Goal: Check status: Check status

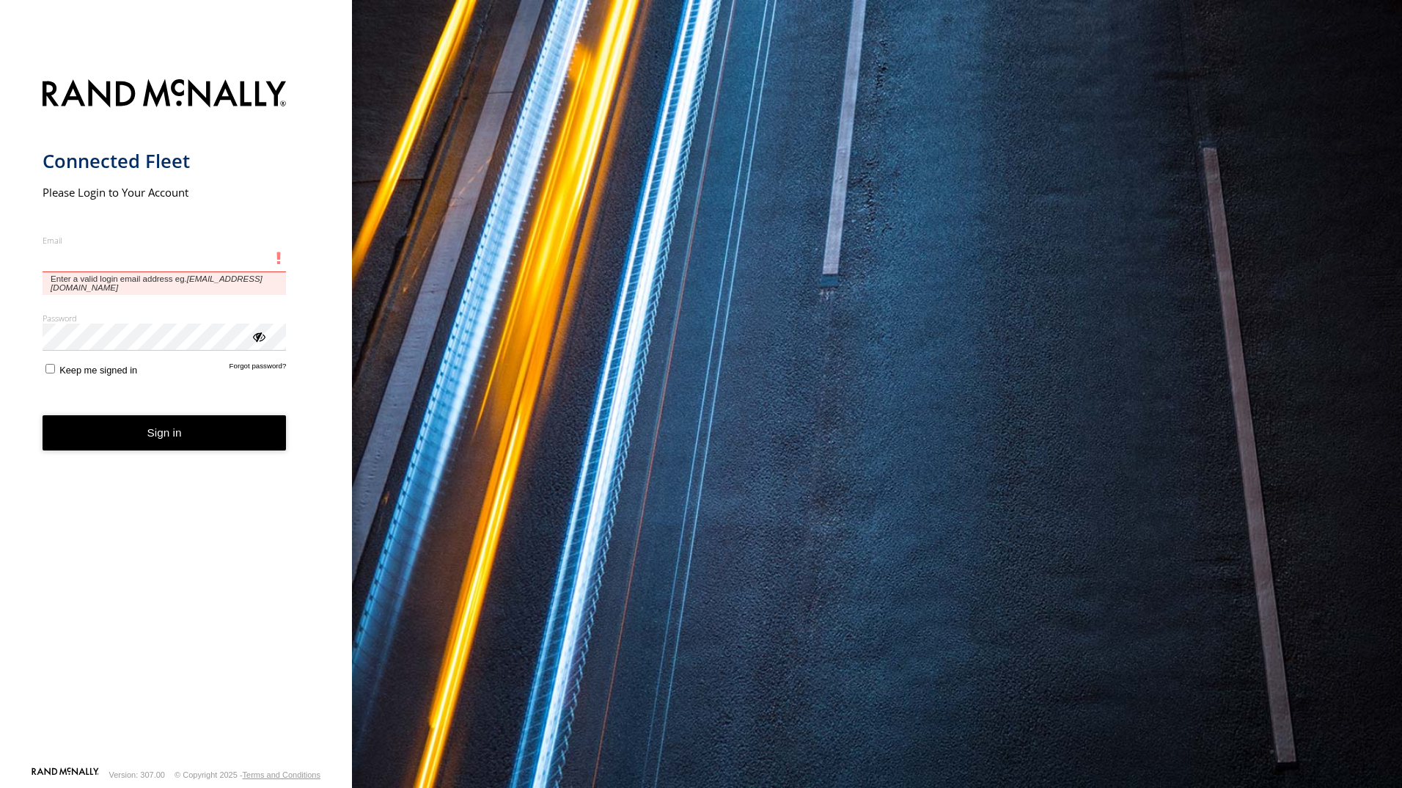
type input "**********"
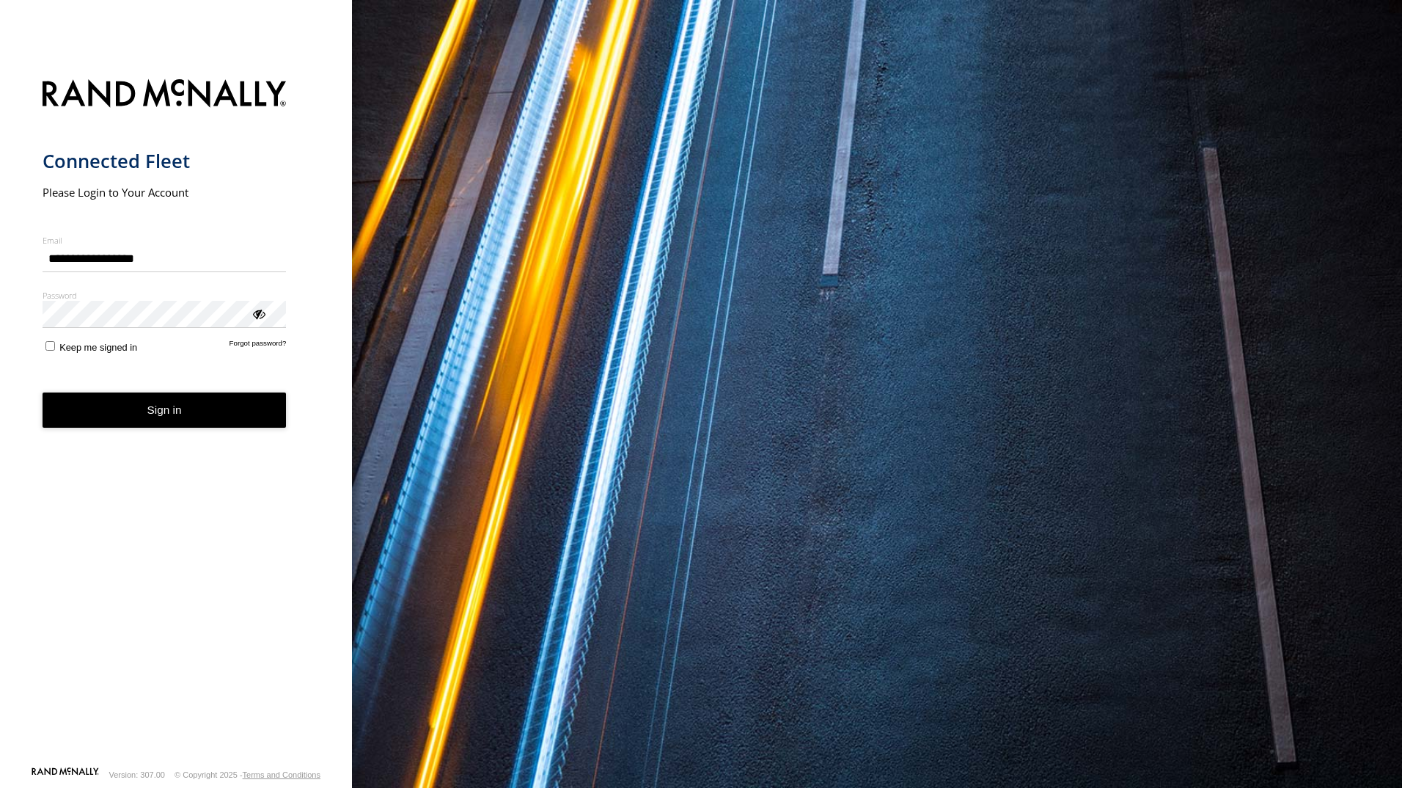
click at [192, 426] on button "Sign in" at bounding box center [165, 410] width 244 height 36
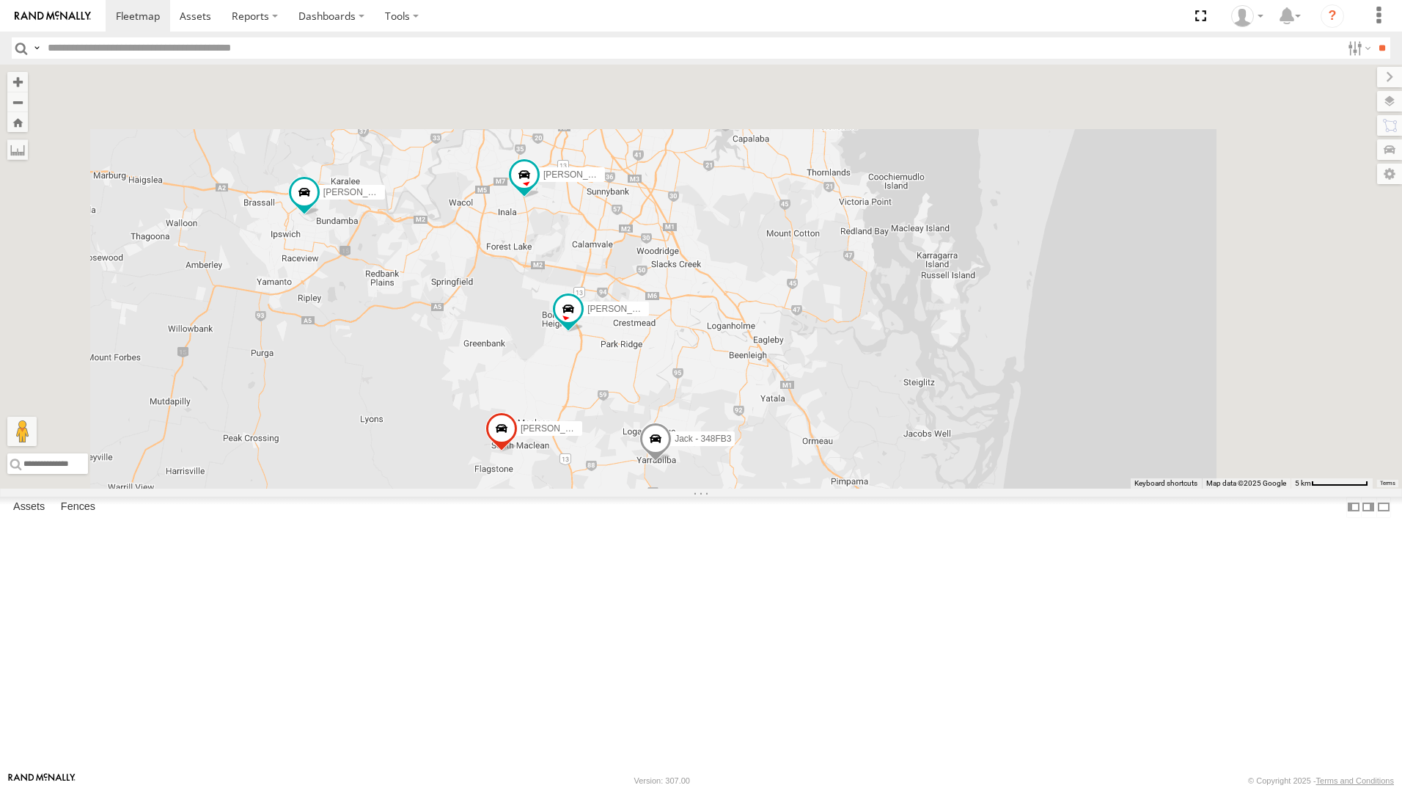
drag, startPoint x: 815, startPoint y: 263, endPoint x: 767, endPoint y: 520, distance: 261.1
click at [740, 488] on div "[PERSON_NAME] B - Corolla [PERSON_NAME] - 347FB3 Jack - 348FB3 [PERSON_NAME] 01…" at bounding box center [701, 277] width 1402 height 424
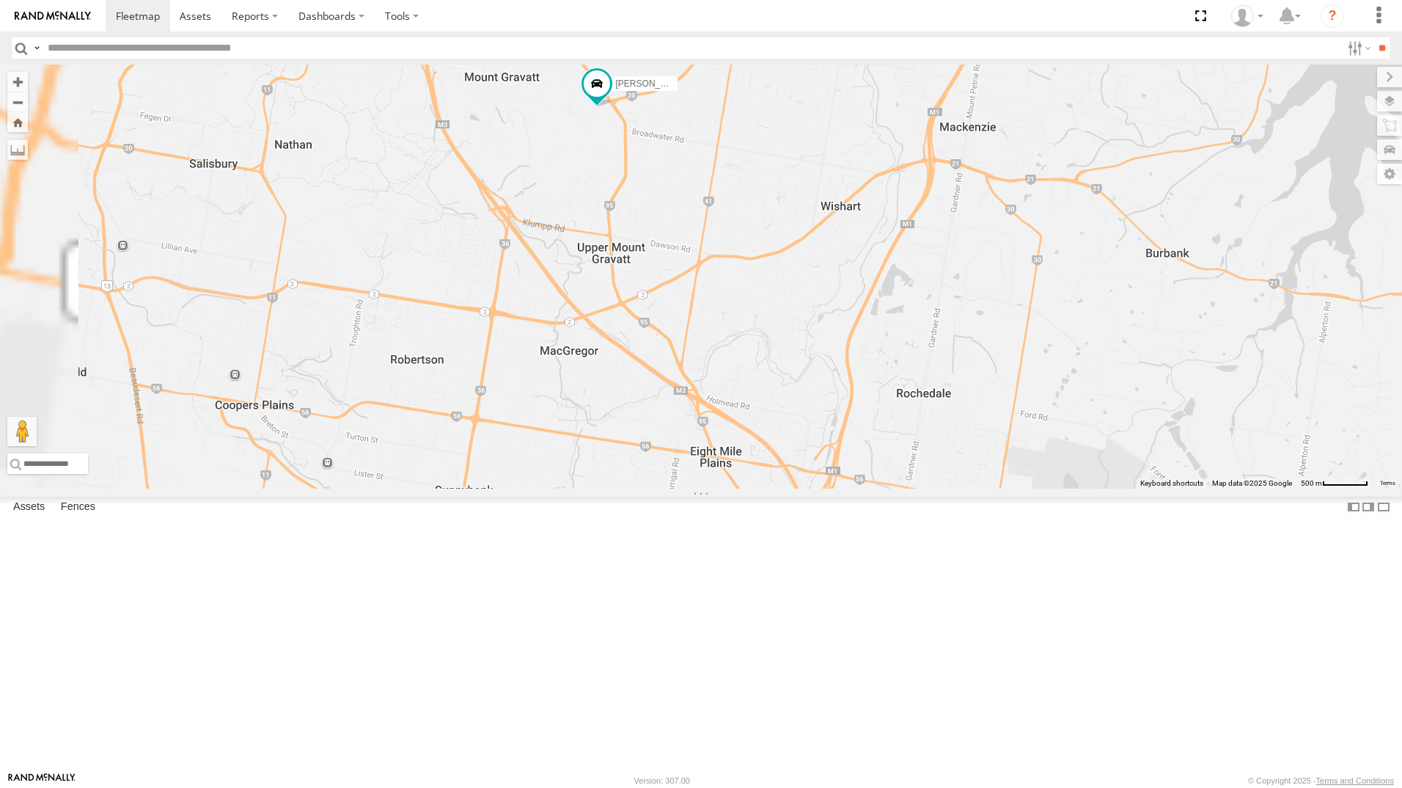
drag, startPoint x: 711, startPoint y: 210, endPoint x: 781, endPoint y: 544, distance: 341.7
click at [787, 488] on div "[PERSON_NAME] B - Corolla [PERSON_NAME] - 347FB3 [PERSON_NAME] - 348FB3 [PERSON…" at bounding box center [701, 277] width 1402 height 424
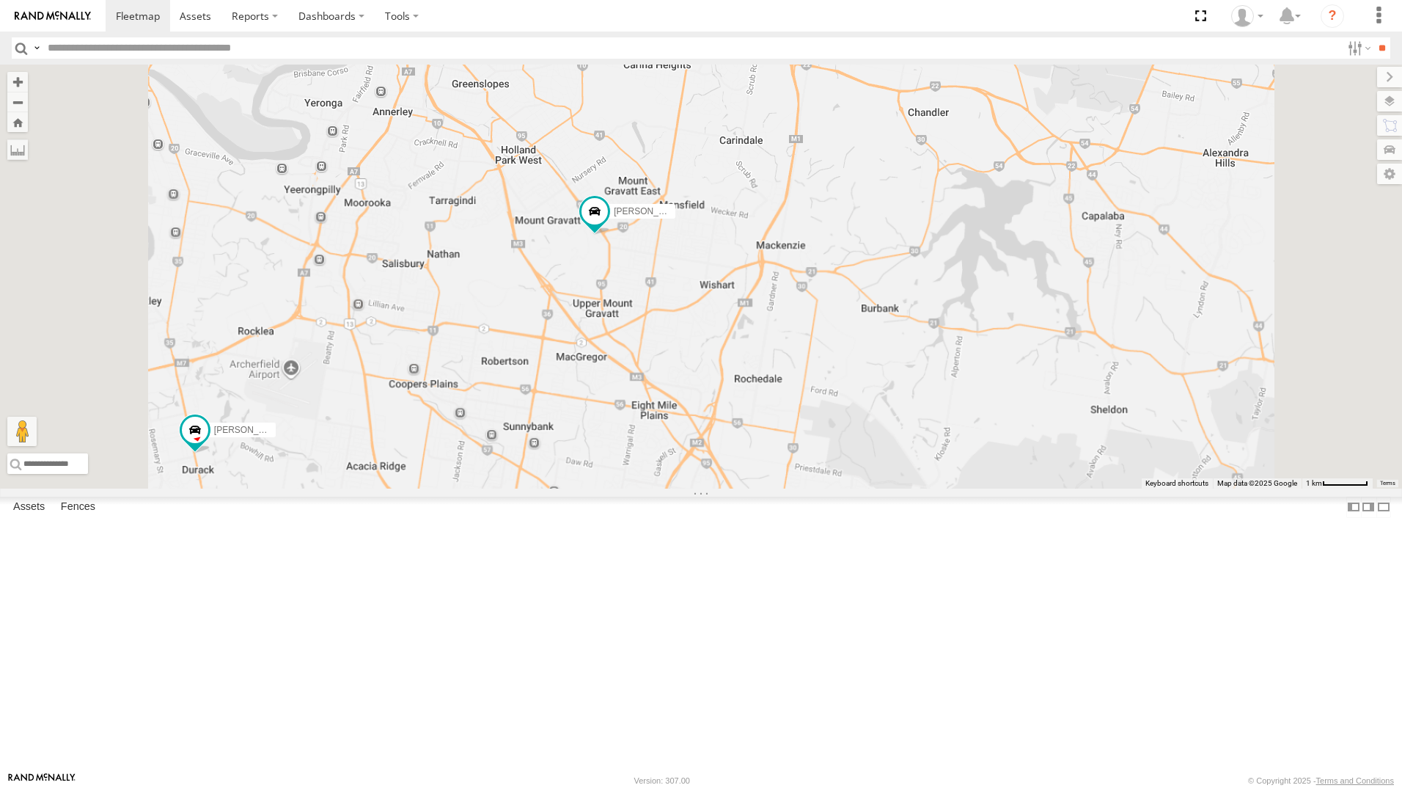
drag, startPoint x: 767, startPoint y: 303, endPoint x: 762, endPoint y: 328, distance: 25.5
click at [762, 328] on div "[PERSON_NAME] B - Corolla [PERSON_NAME] - 347FB3 [PERSON_NAME] - 348FB3 [PERSON…" at bounding box center [701, 277] width 1402 height 424
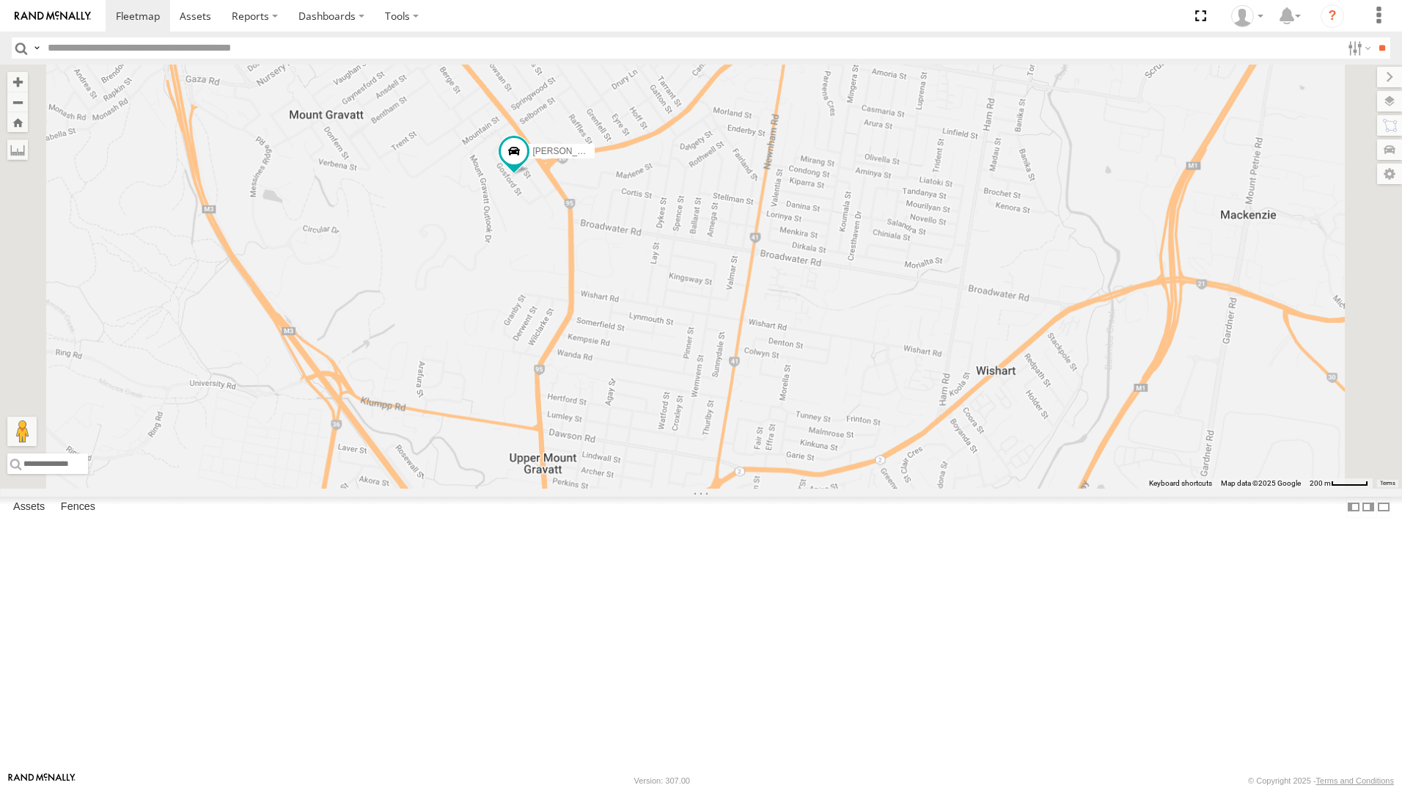
drag, startPoint x: 843, startPoint y: 238, endPoint x: 817, endPoint y: 316, distance: 81.9
click at [829, 257] on div "[PERSON_NAME] B - Corolla [PERSON_NAME] - 347FB3 [PERSON_NAME] - 348FB3 [PERSON…" at bounding box center [701, 277] width 1402 height 424
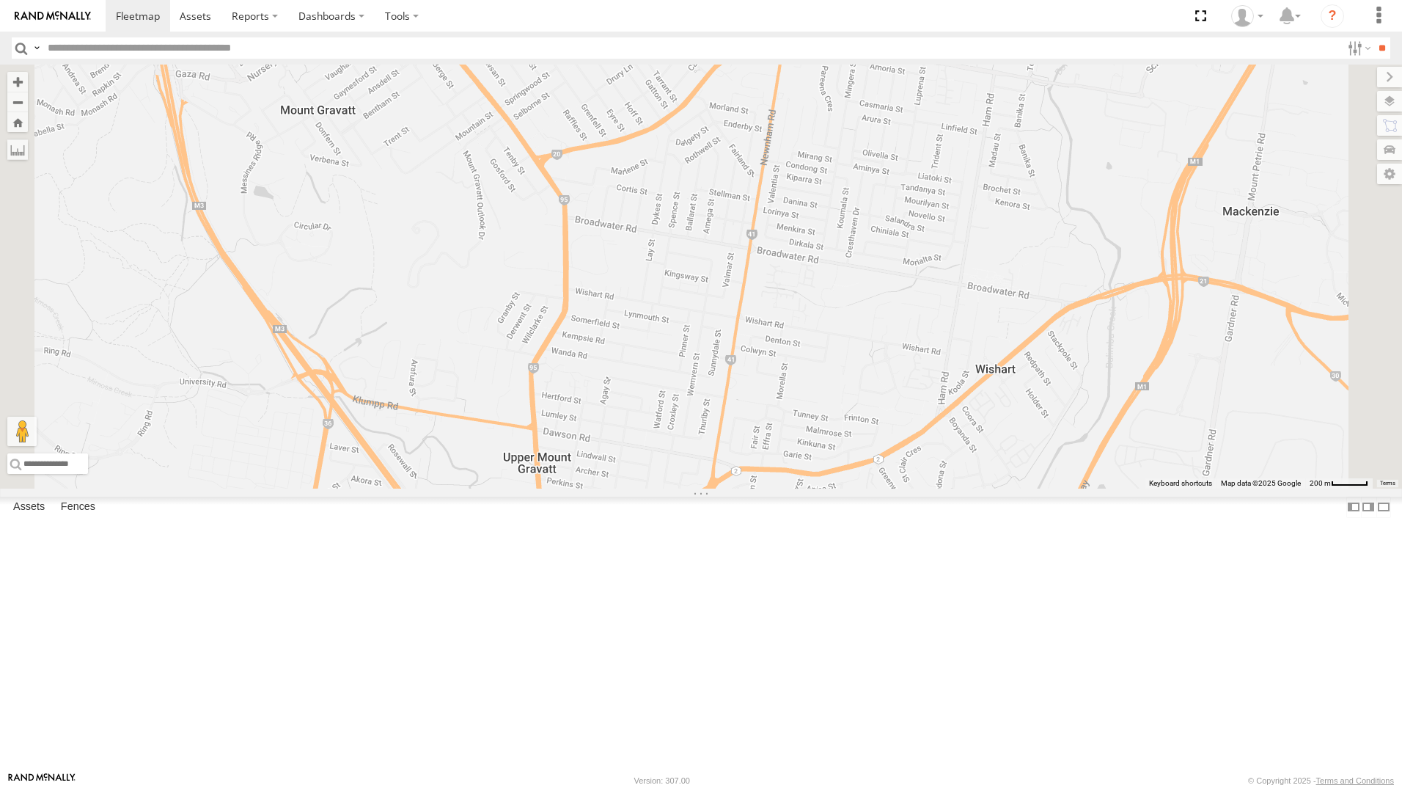
click at [0, 0] on div "[PERSON_NAME]" at bounding box center [0, 0] width 0 height 0
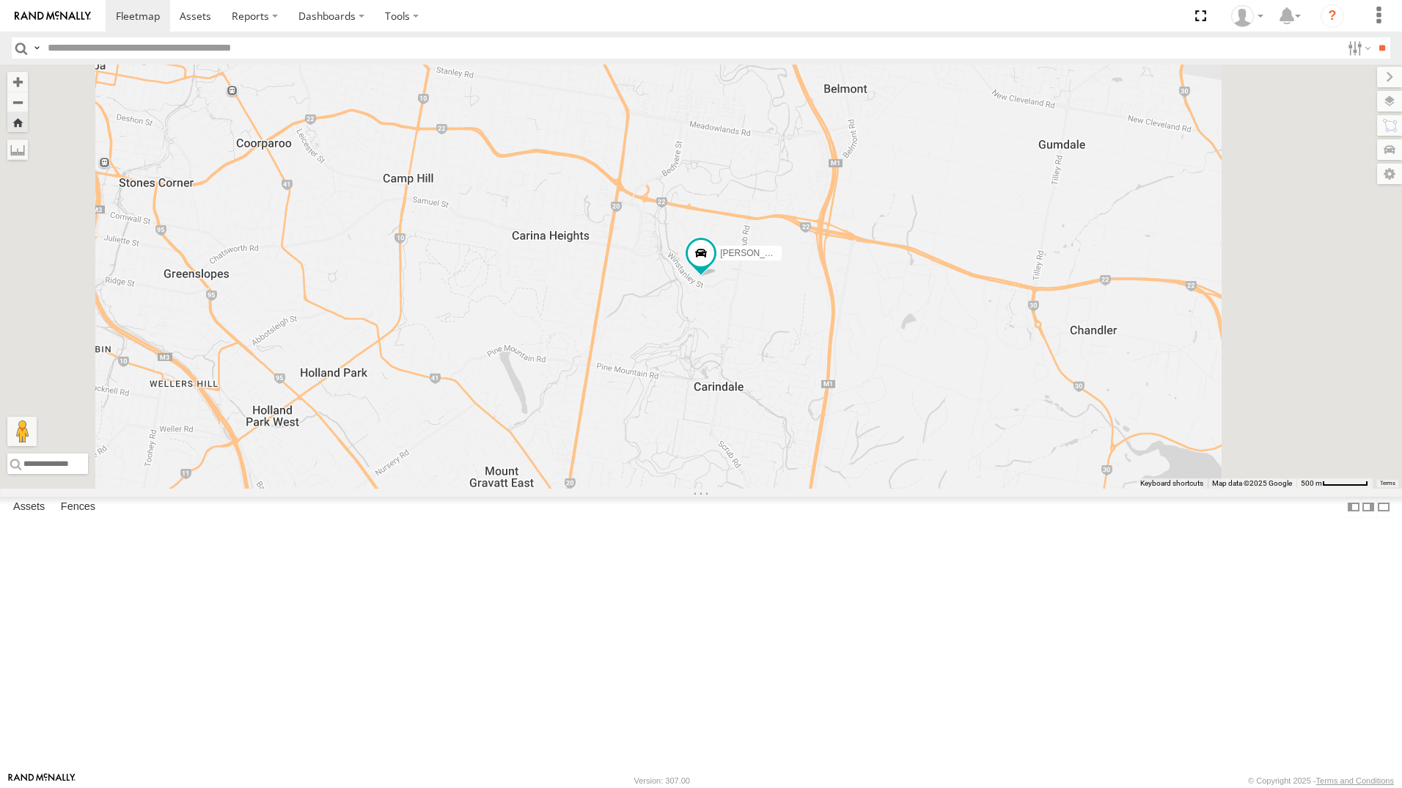
drag, startPoint x: 106, startPoint y: 96, endPoint x: 828, endPoint y: 499, distance: 827.0
click at [0, 0] on div "Jack - 348FB3" at bounding box center [0, 0] width 0 height 0
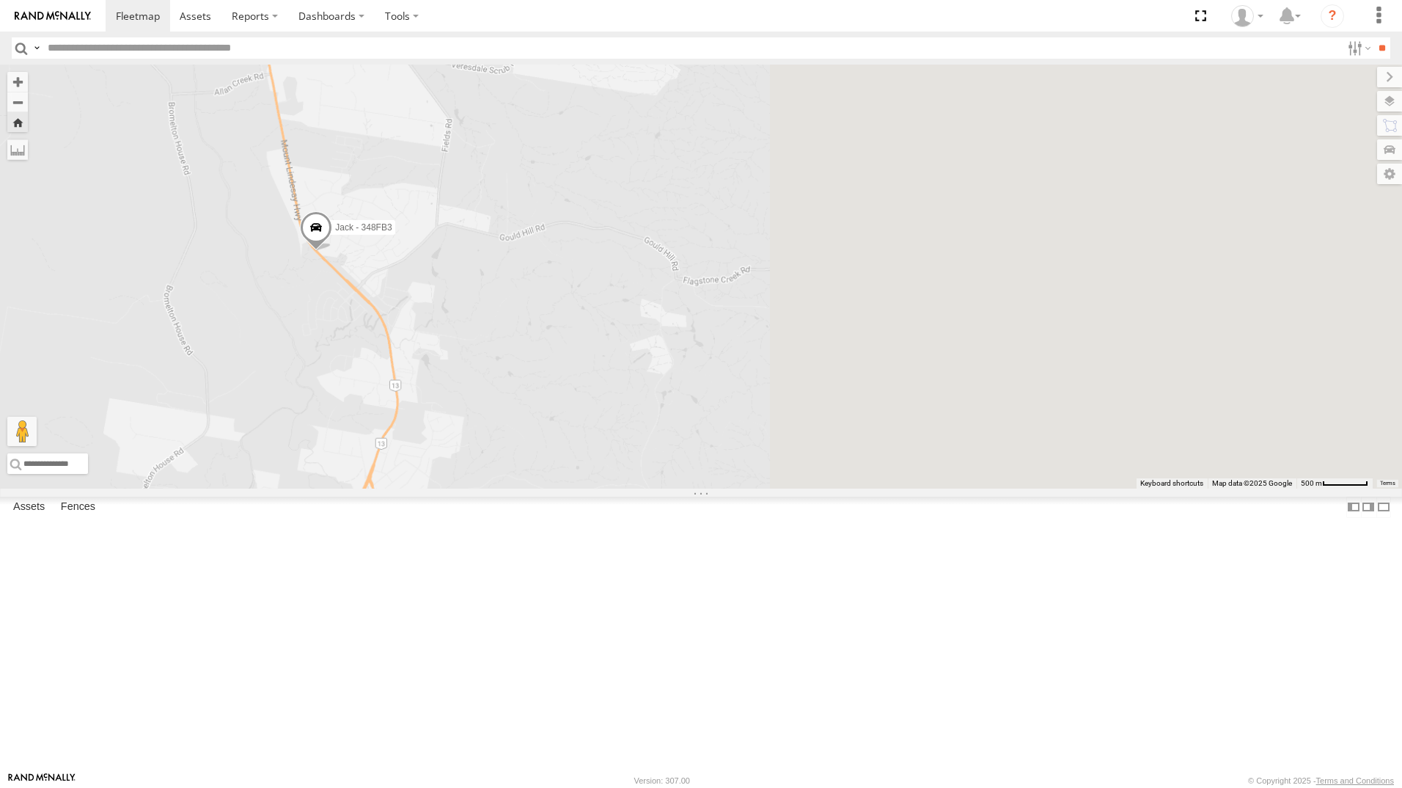
drag, startPoint x: 1024, startPoint y: 562, endPoint x: 517, endPoint y: 494, distance: 512.0
click at [517, 488] on div "Jack - 348FB3" at bounding box center [701, 277] width 1402 height 424
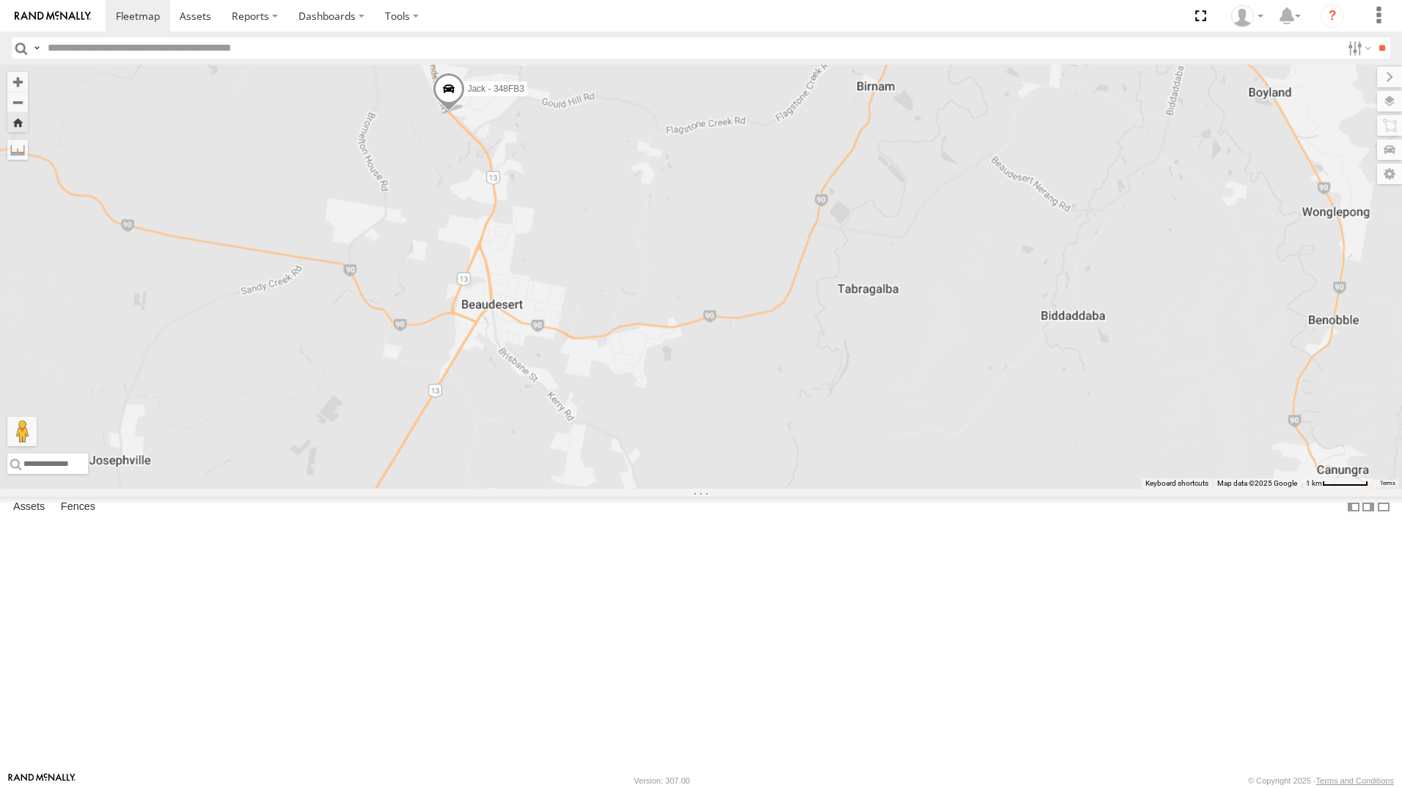
drag, startPoint x: 722, startPoint y: 548, endPoint x: 739, endPoint y: 392, distance: 156.5
click at [738, 368] on div "Jack - 348FB3" at bounding box center [701, 277] width 1402 height 424
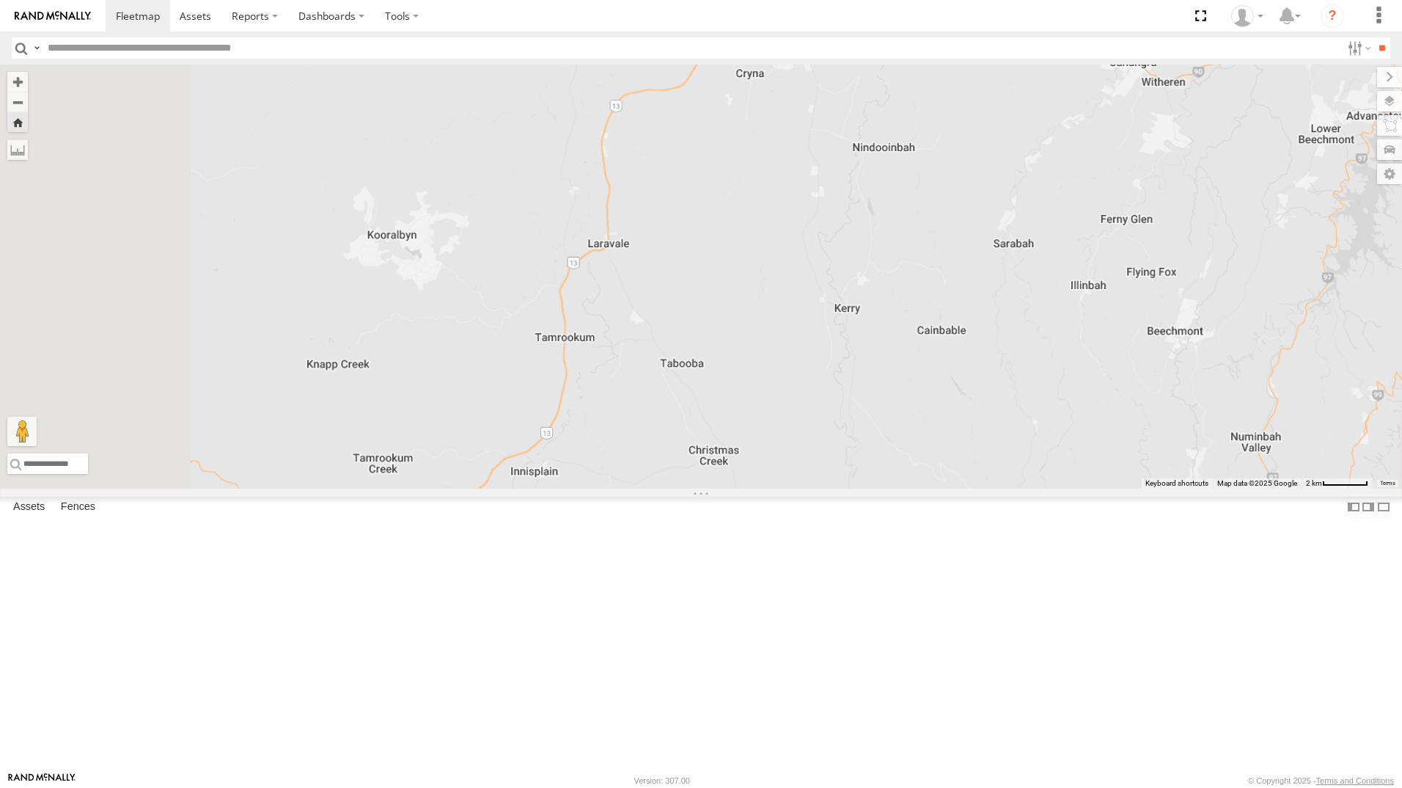
drag, startPoint x: 694, startPoint y: 499, endPoint x: 901, endPoint y: 214, distance: 352.4
click at [898, 215] on div "Jack - 348FB3" at bounding box center [701, 277] width 1402 height 424
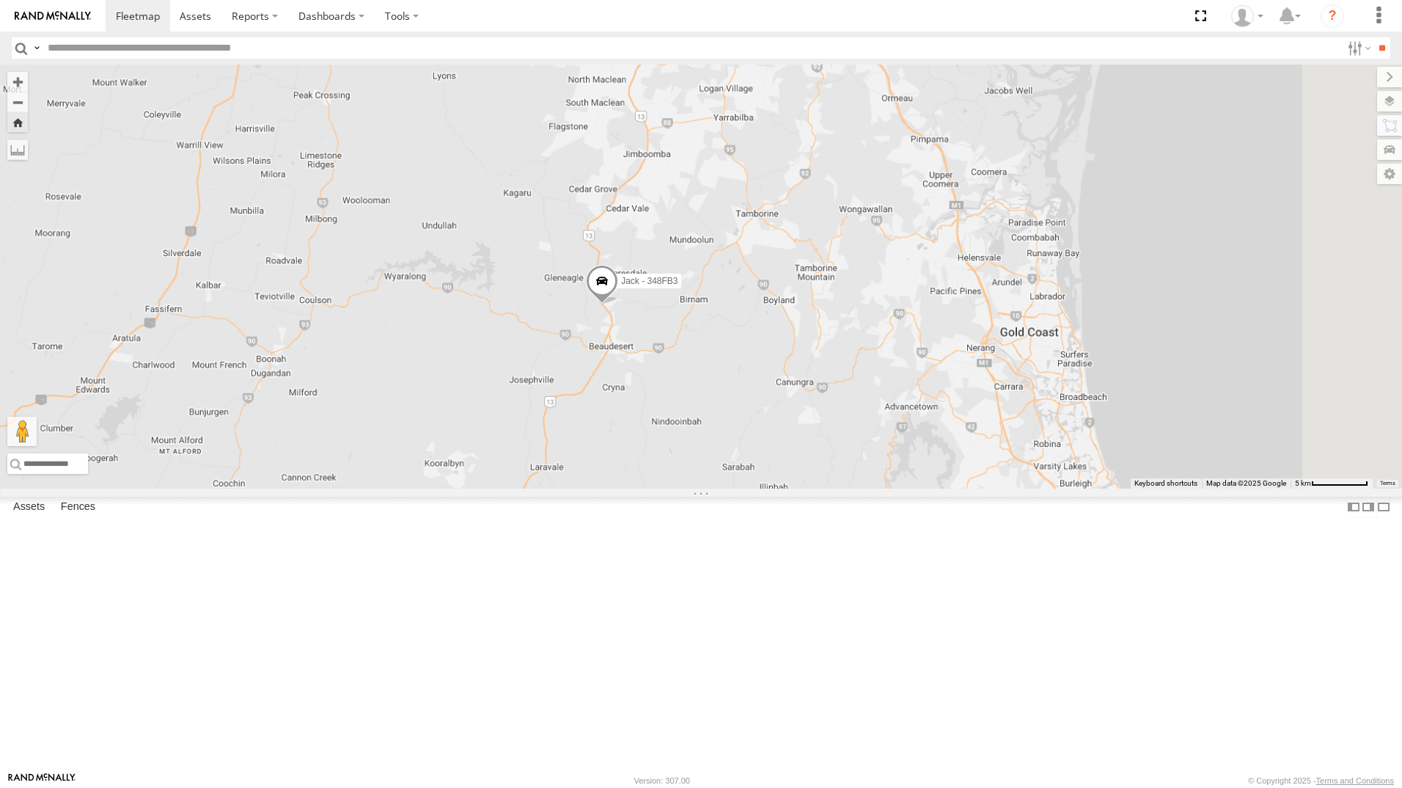
drag, startPoint x: 866, startPoint y: 563, endPoint x: 781, endPoint y: 765, distance: 218.9
click at [778, 776] on body at bounding box center [701, 394] width 1402 height 788
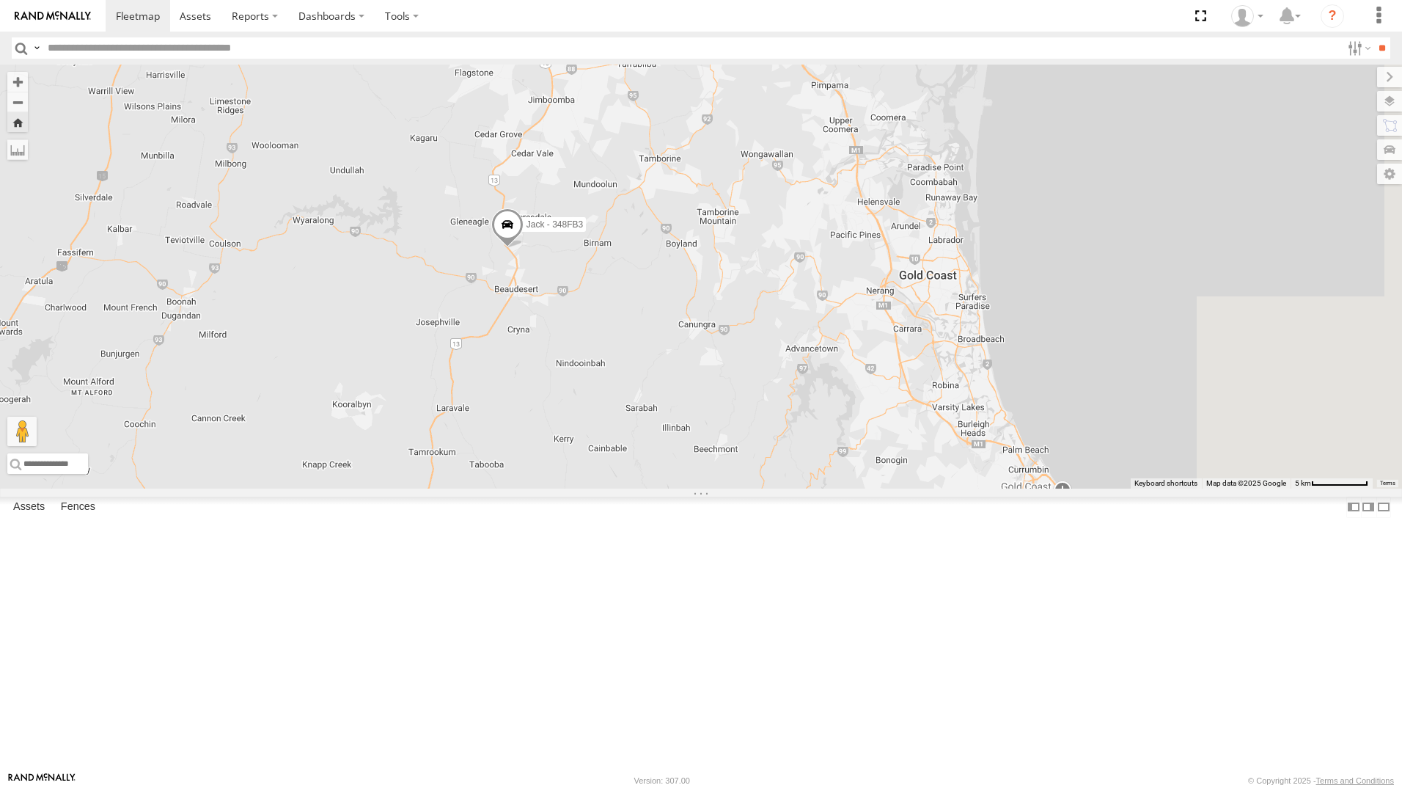
drag, startPoint x: 778, startPoint y: 650, endPoint x: 705, endPoint y: 569, distance: 108.5
click at [684, 488] on div "Jack - 348FB3" at bounding box center [701, 277] width 1402 height 424
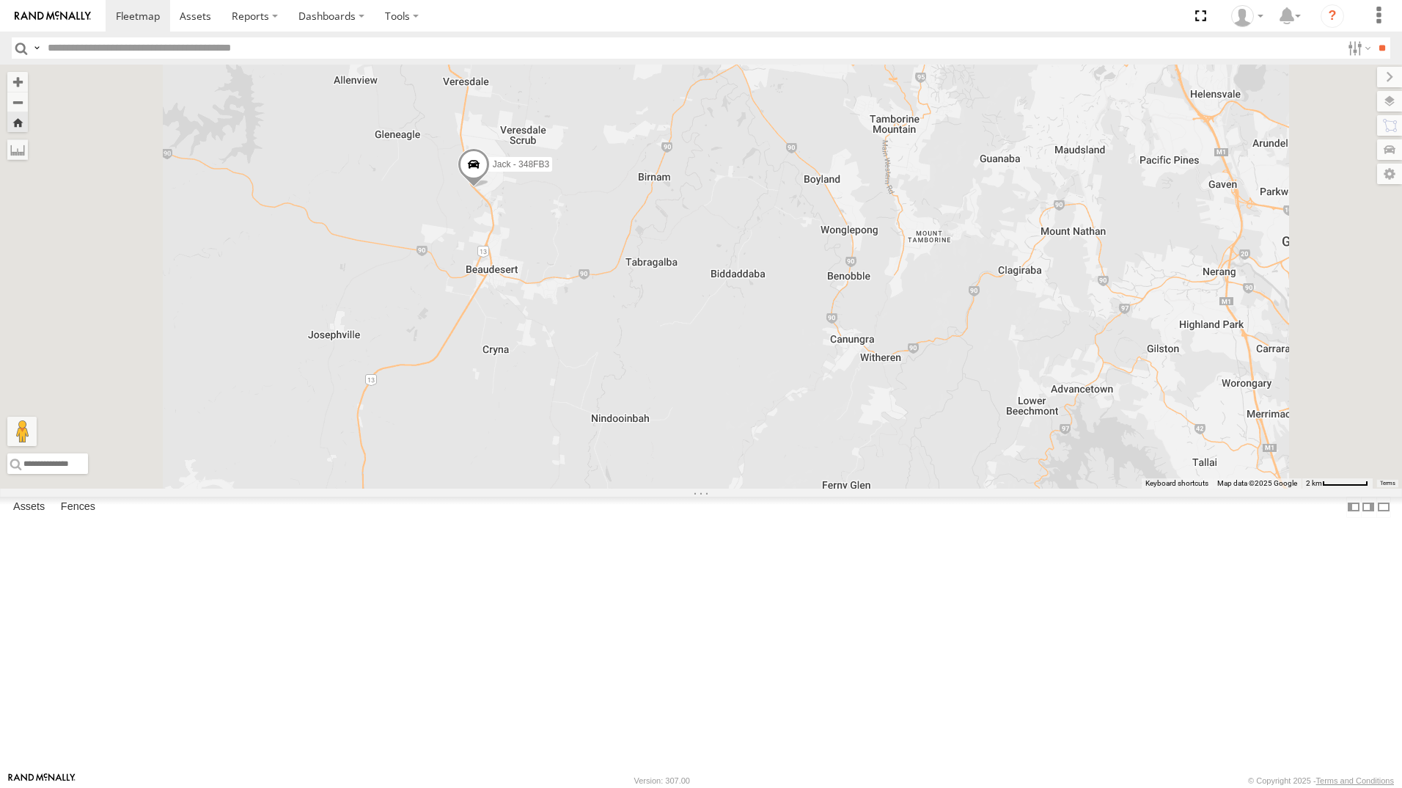
drag, startPoint x: 737, startPoint y: 473, endPoint x: 804, endPoint y: 466, distance: 67.1
click at [804, 466] on div "Jack - 348FB3" at bounding box center [701, 277] width 1402 height 424
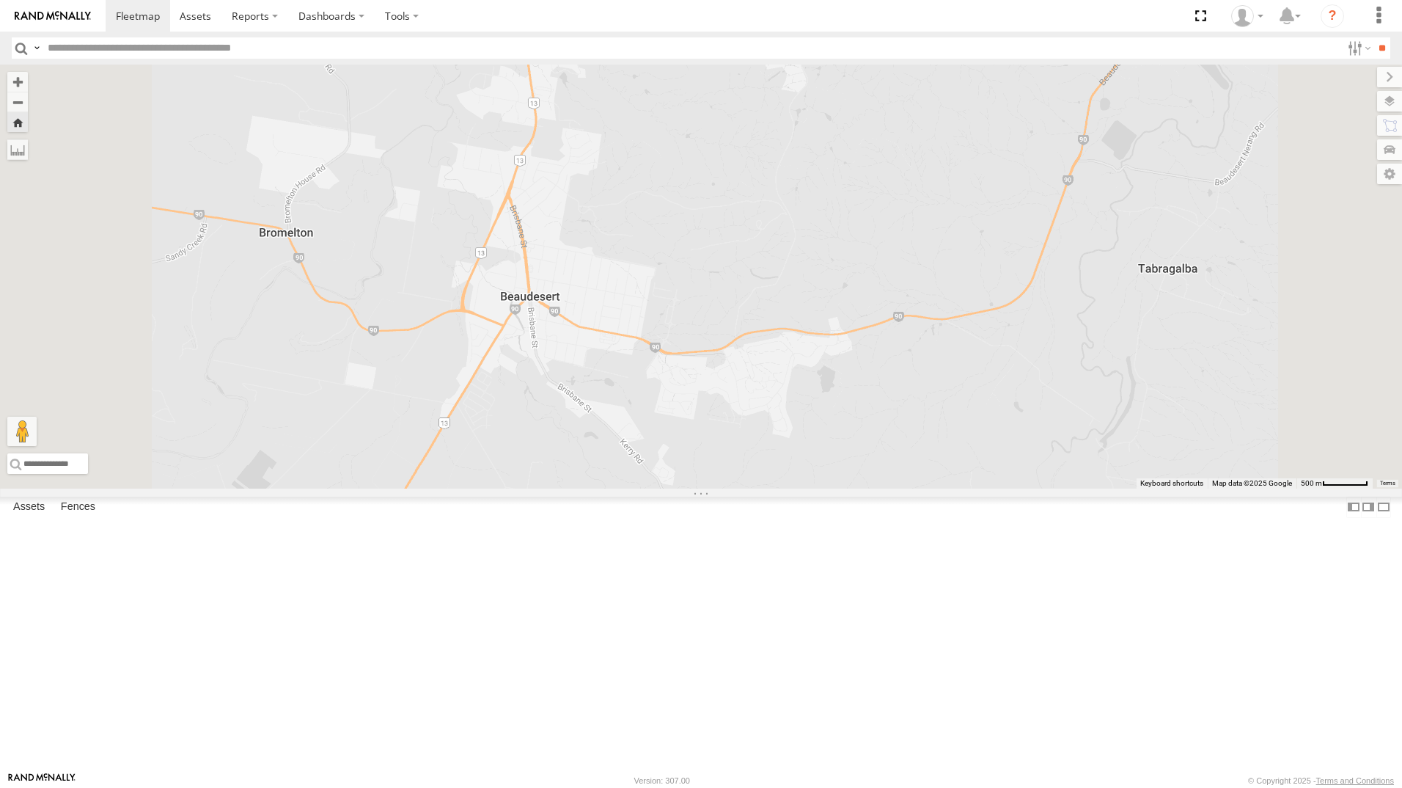
drag, startPoint x: 683, startPoint y: 378, endPoint x: 742, endPoint y: 373, distance: 58.8
click at [742, 373] on div "Jack - 348FB3" at bounding box center [701, 277] width 1402 height 424
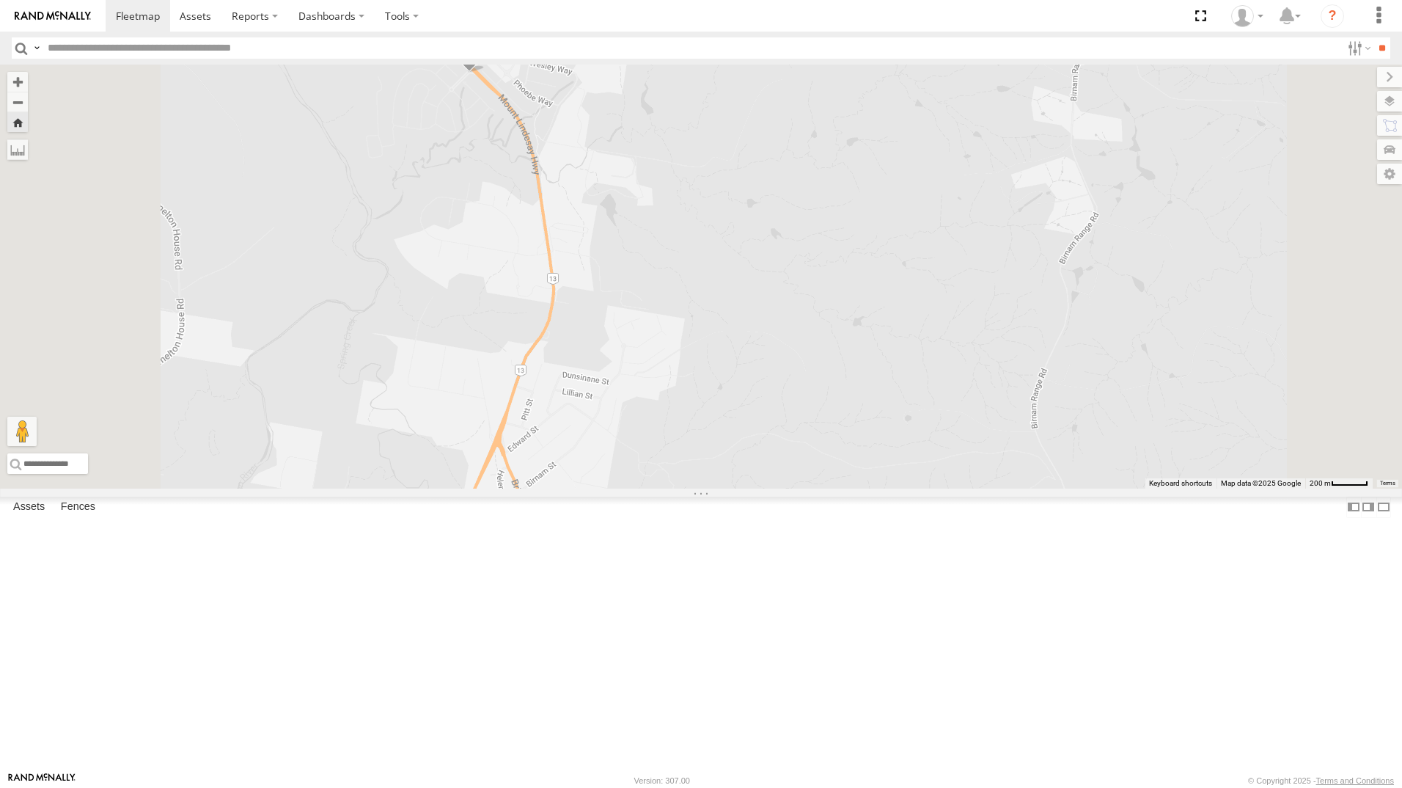
drag, startPoint x: 708, startPoint y: 222, endPoint x: 713, endPoint y: 379, distance: 157.0
click at [713, 379] on div "Jack - 348FB3" at bounding box center [701, 277] width 1402 height 424
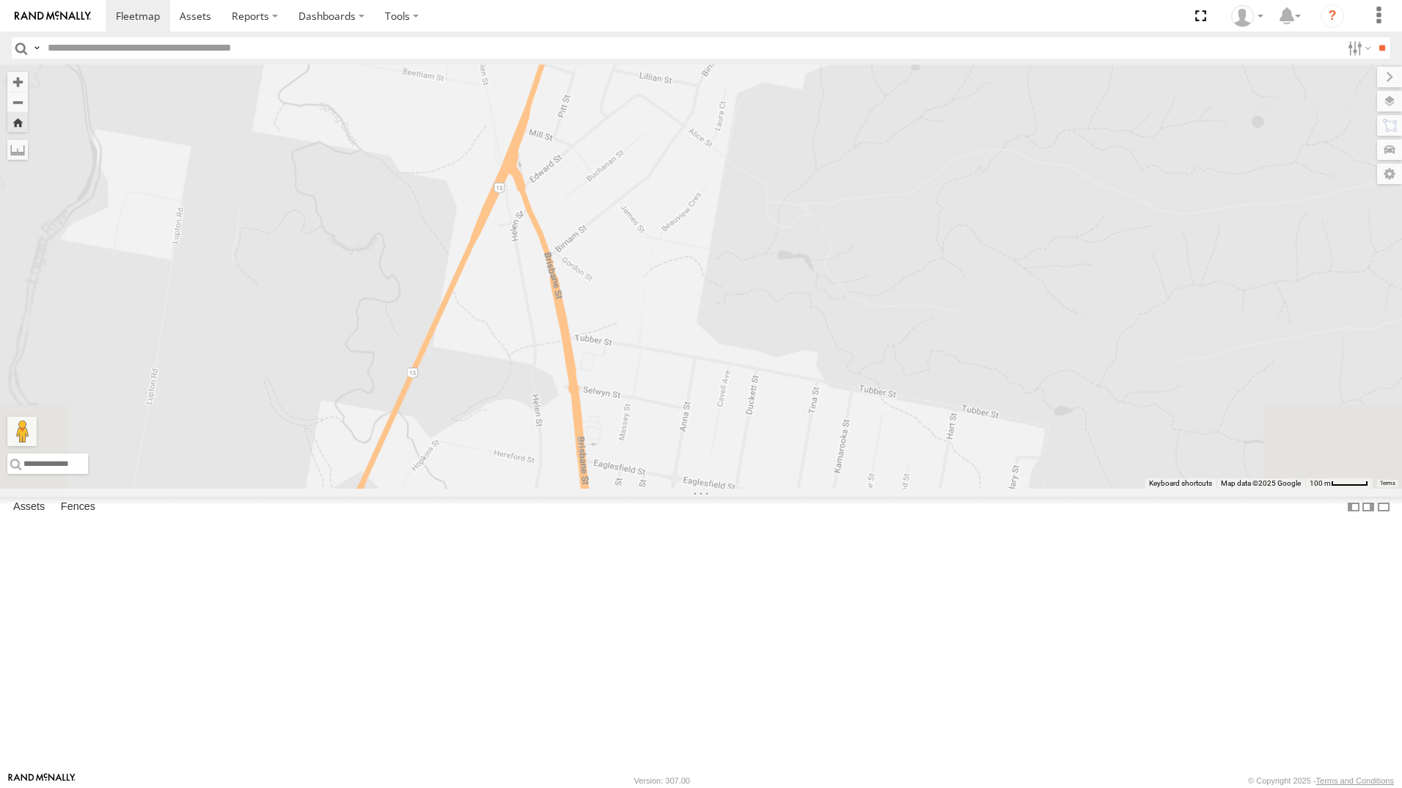
drag, startPoint x: 751, startPoint y: 518, endPoint x: 800, endPoint y: 291, distance: 232.6
click at [794, 282] on div "Jack - 348FB3" at bounding box center [701, 277] width 1402 height 424
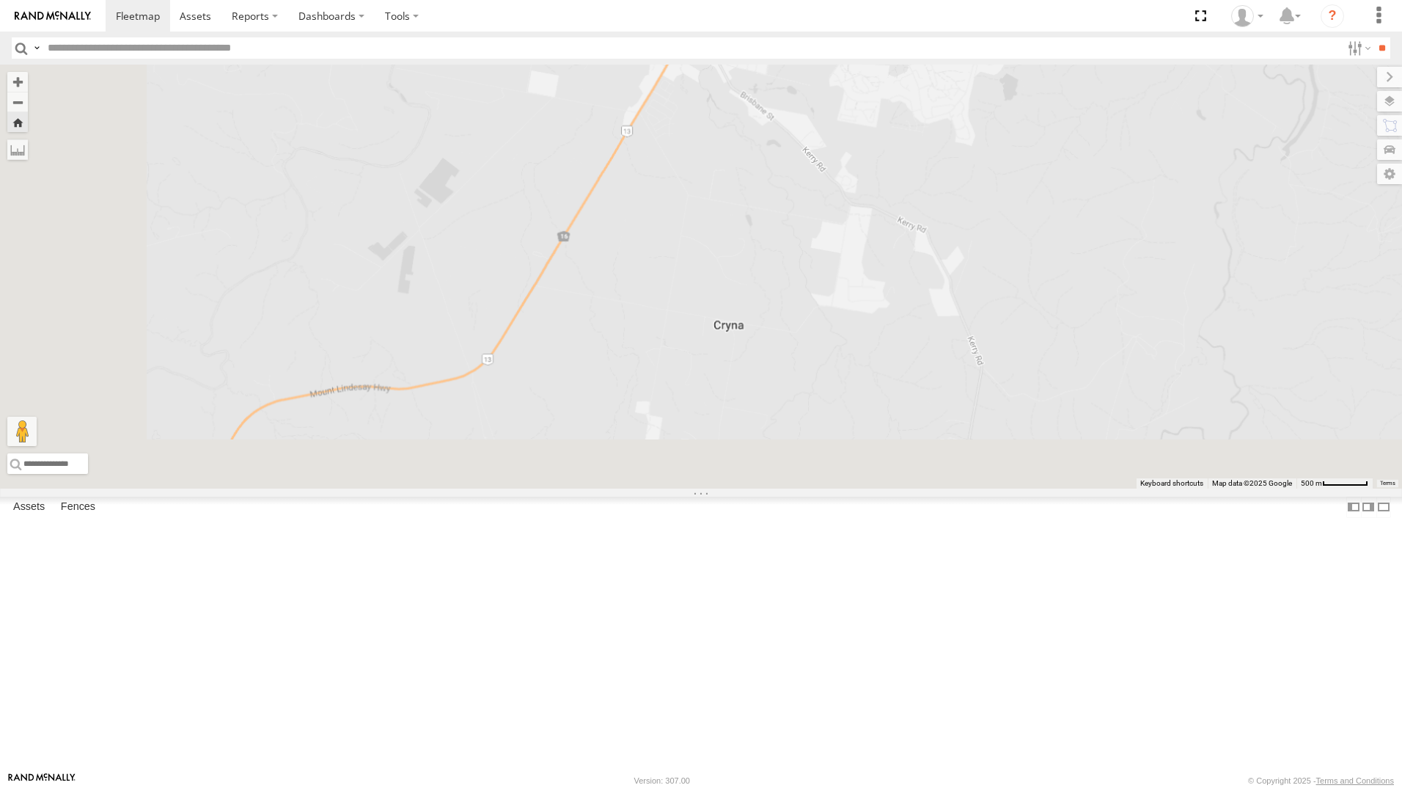
drag, startPoint x: 880, startPoint y: 447, endPoint x: 950, endPoint y: 291, distance: 170.7
click at [948, 291] on div "Jack - 348FB3" at bounding box center [701, 277] width 1402 height 424
